Goal: Navigation & Orientation: Find specific page/section

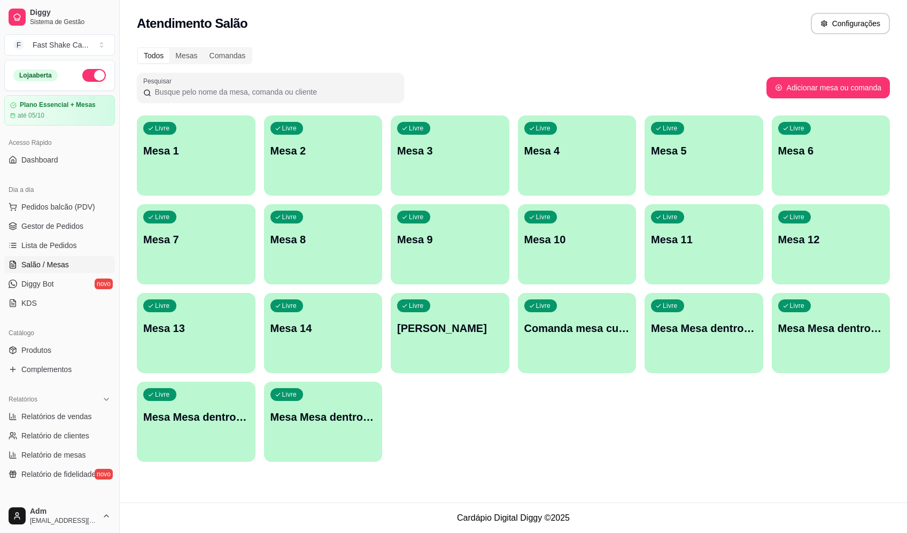
drag, startPoint x: 2, startPoint y: 510, endPoint x: 578, endPoint y: 38, distance: 745.1
click at [578, 38] on div "Atendimento Salão Configurações" at bounding box center [514, 20] width 788 height 41
drag, startPoint x: 578, startPoint y: 38, endPoint x: 585, endPoint y: 39, distance: 7.0
click at [503, 472] on div "Todos Mesas Comandas Pesquisar Adicionar mesa ou comanda Livre Mesa 1 Livre Mes…" at bounding box center [514, 258] width 788 height 434
click at [523, 469] on div "Todos Mesas Comandas Pesquisar Adicionar mesa ou comanda Livre Mesa 1 Livre Mes…" at bounding box center [514, 258] width 788 height 434
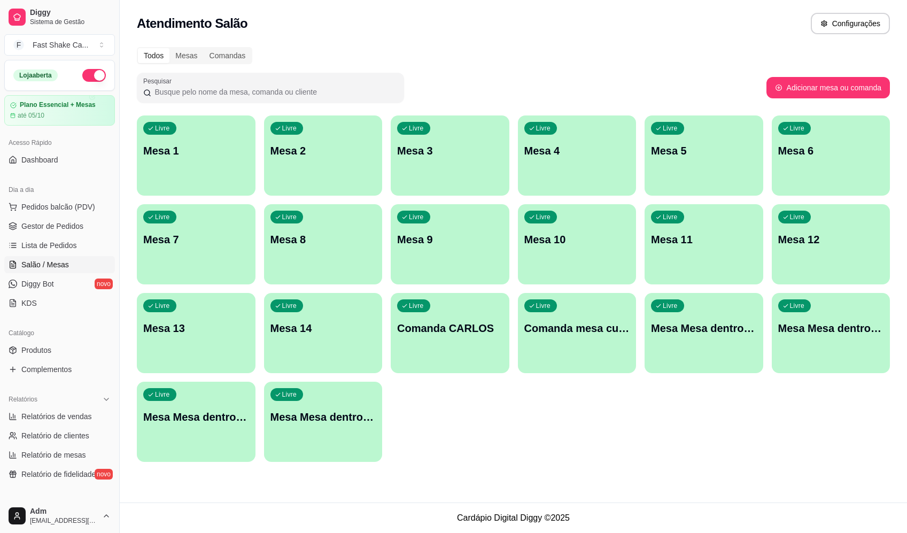
click at [524, 471] on div "Todos Mesas Comandas Pesquisar Adicionar mesa ou comanda Livre Mesa 1 Livre Mes…" at bounding box center [514, 258] width 788 height 434
click at [524, 472] on div "Todos Mesas Comandas Pesquisar Adicionar mesa ou comanda Livre Mesa 1 Livre Mes…" at bounding box center [514, 258] width 788 height 434
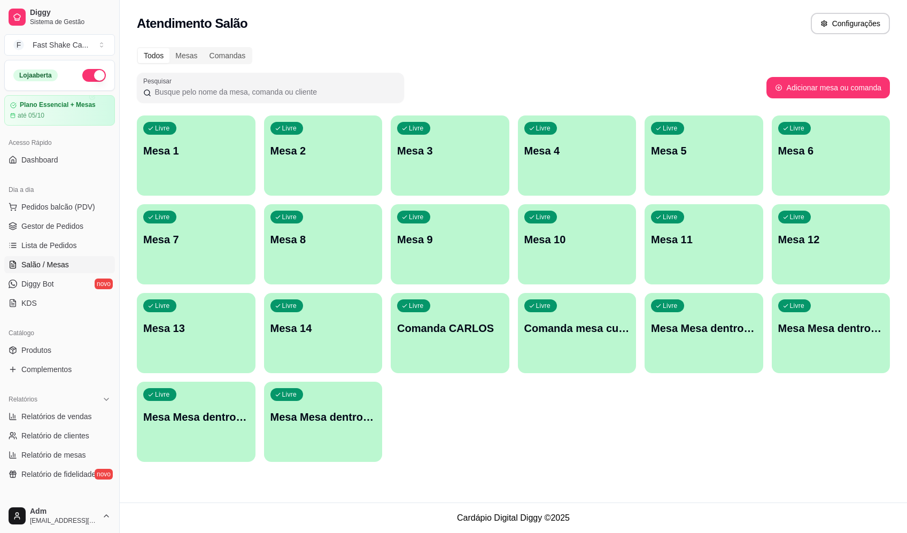
drag, startPoint x: 524, startPoint y: 469, endPoint x: 528, endPoint y: 461, distance: 8.4
click at [525, 468] on div "Todos Mesas Comandas Pesquisar Adicionar mesa ou comanda Livre Mesa 1 Livre Mes…" at bounding box center [514, 258] width 788 height 434
click at [551, 49] on div "Todos Mesas Comandas" at bounding box center [513, 55] width 753 height 17
